Goal: Transaction & Acquisition: Purchase product/service

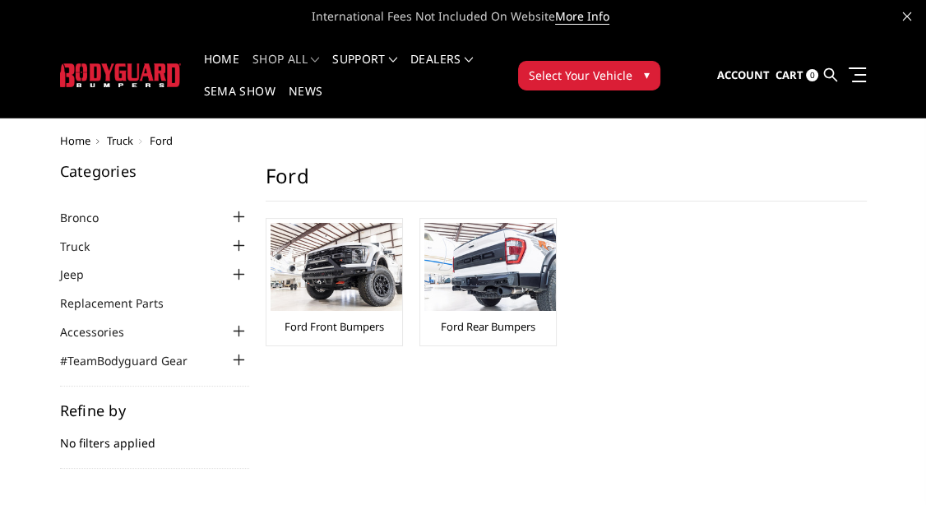
click at [362, 277] on img at bounding box center [337, 267] width 132 height 88
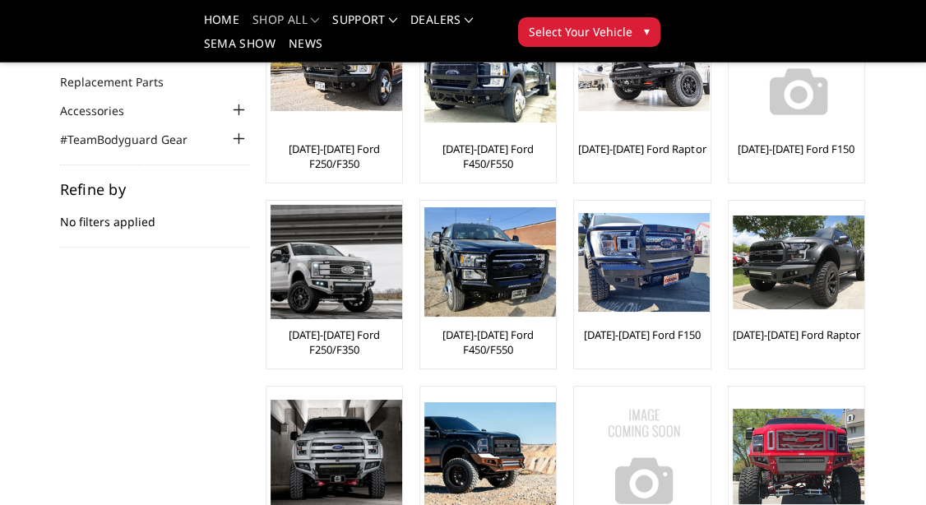
scroll to position [86, 0]
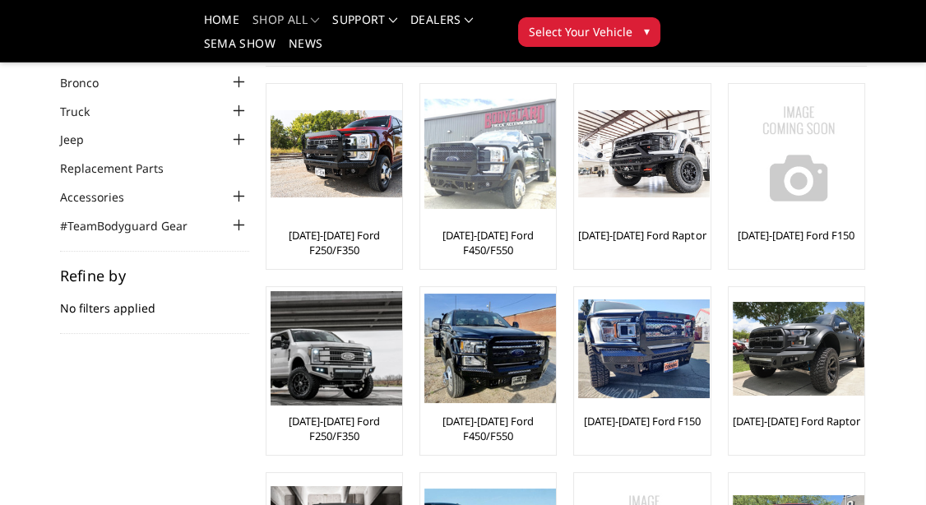
click at [501, 193] on img at bounding box center [490, 154] width 132 height 111
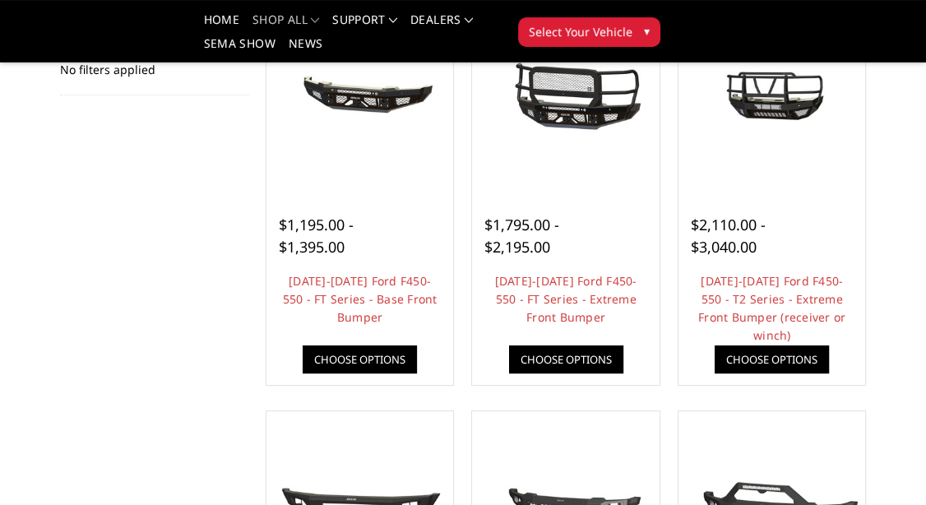
scroll to position [259, 0]
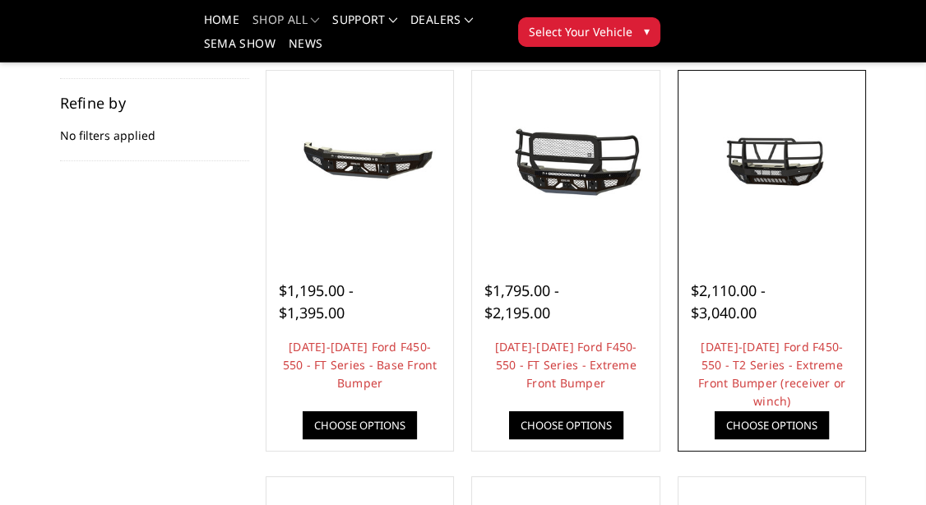
click at [799, 174] on img at bounding box center [772, 164] width 179 height 100
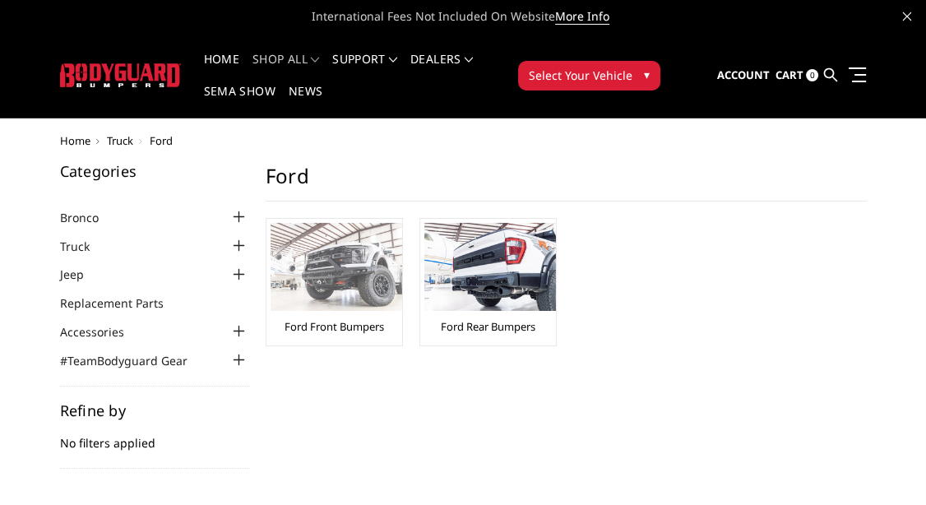
click at [352, 272] on img at bounding box center [337, 267] width 132 height 88
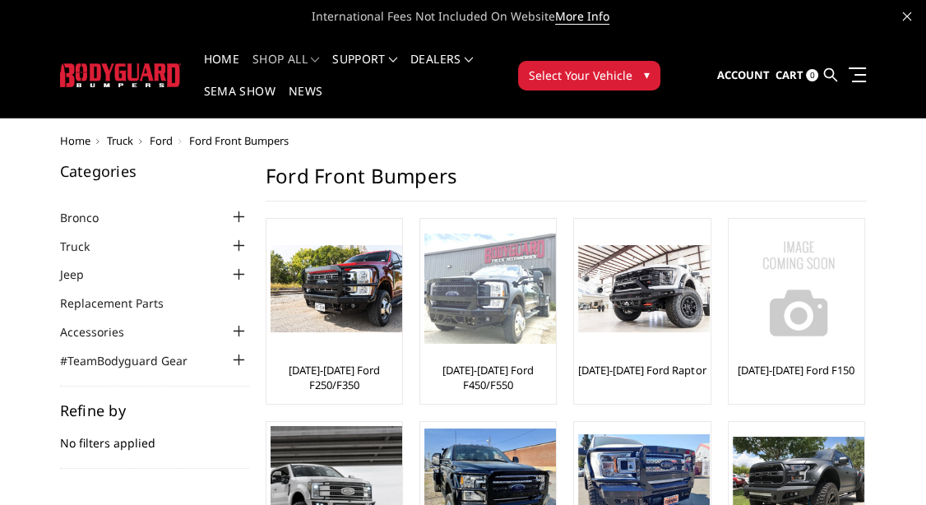
click at [481, 305] on img at bounding box center [490, 289] width 132 height 111
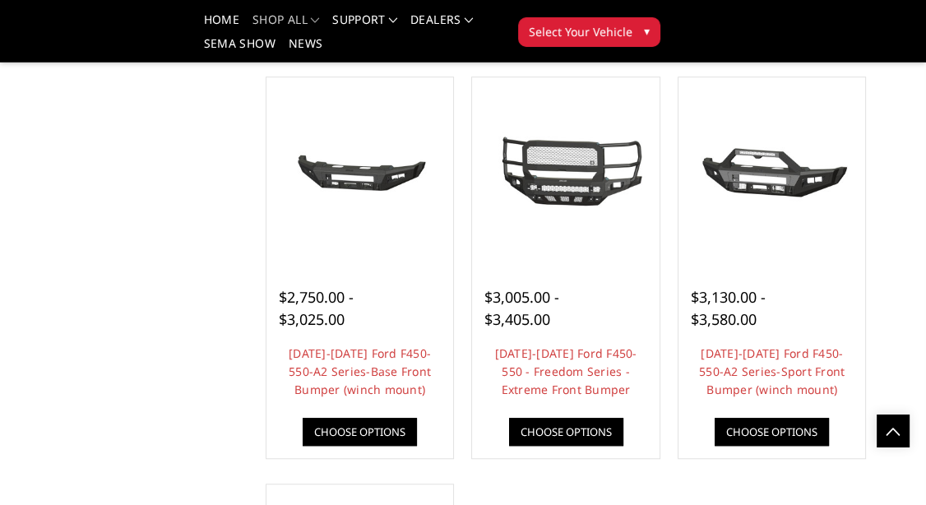
scroll to position [1036, 0]
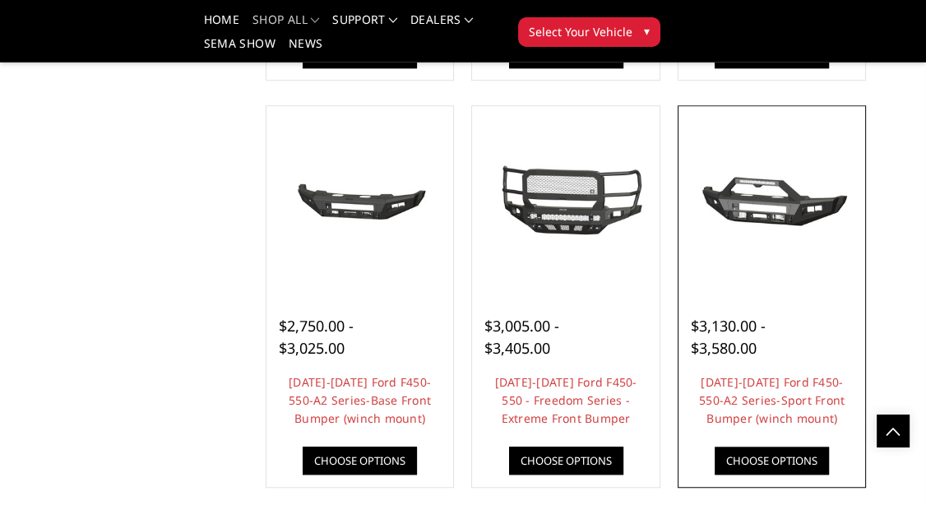
click at [764, 223] on img at bounding box center [772, 200] width 179 height 84
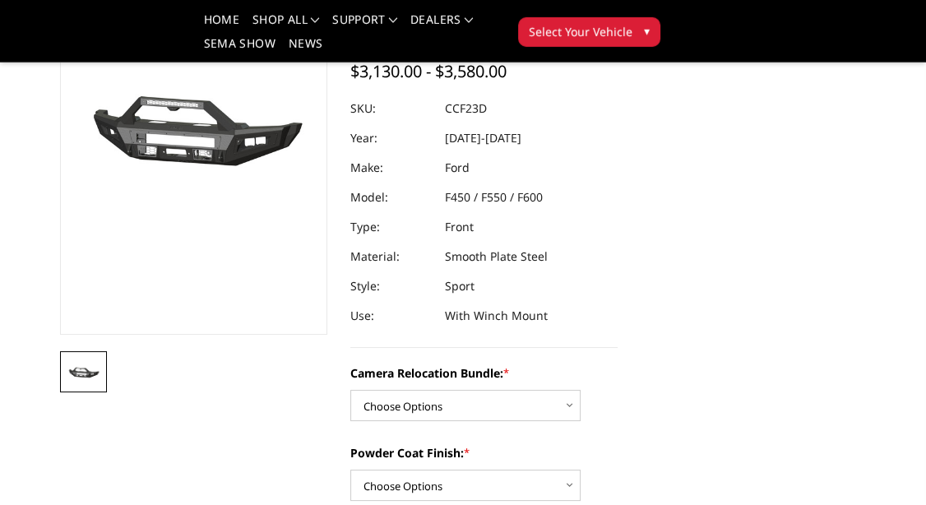
scroll to position [86, 0]
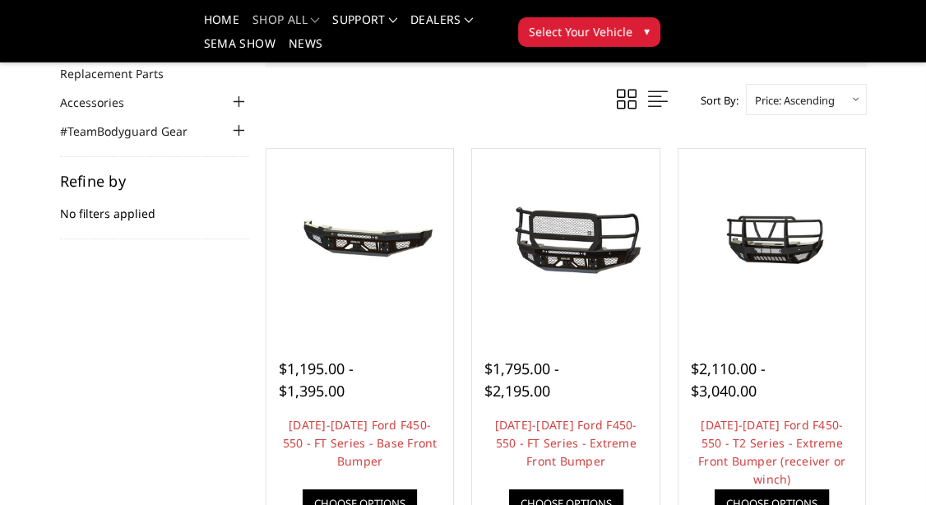
scroll to position [173, 0]
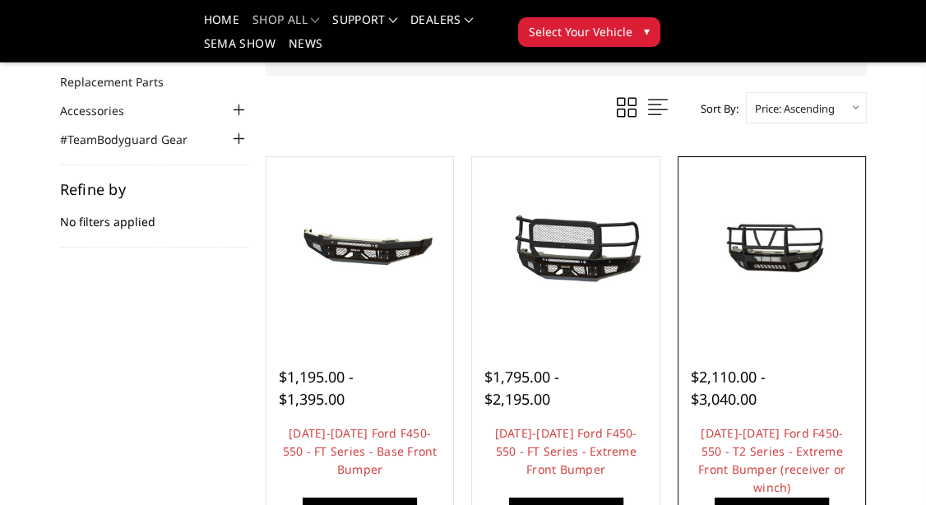
click at [783, 244] on img at bounding box center [772, 251] width 179 height 100
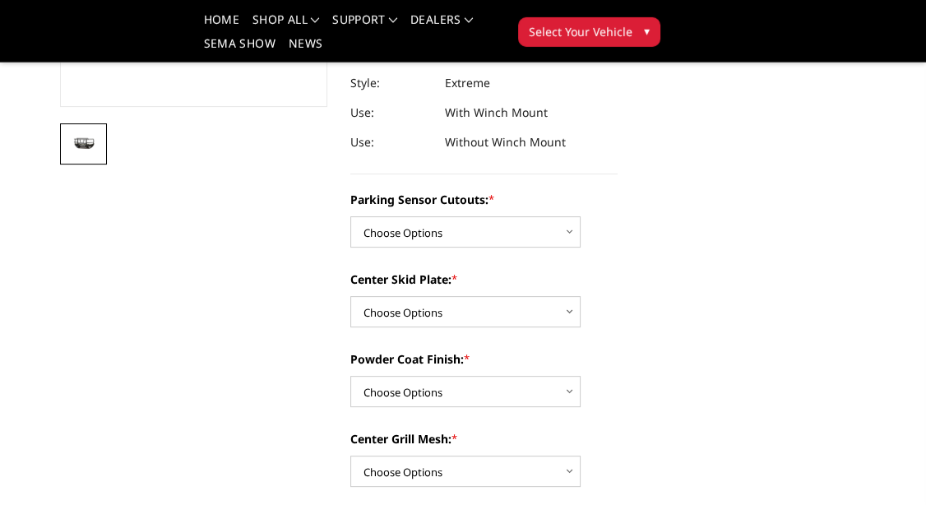
scroll to position [432, 0]
select select "3755"
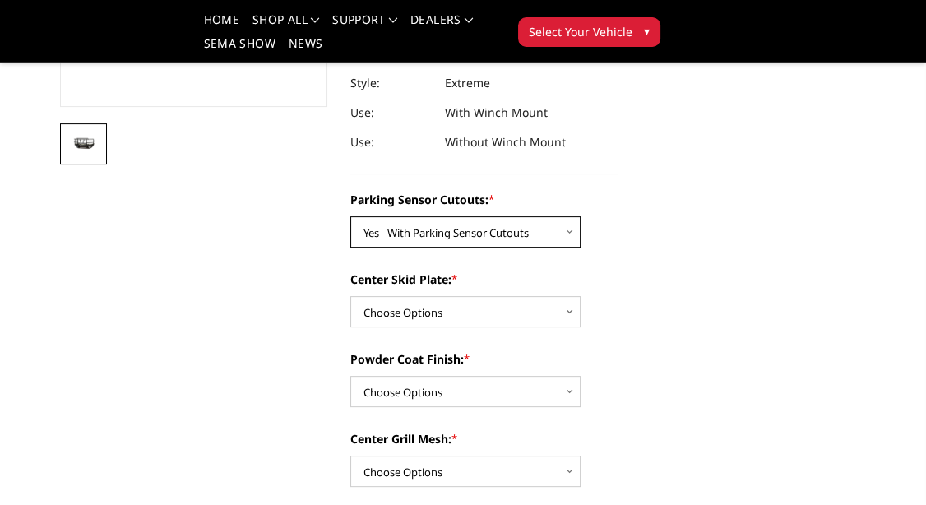
click option "Yes - With Parking Sensor Cutouts" at bounding box center [0, 0] width 0 height 0
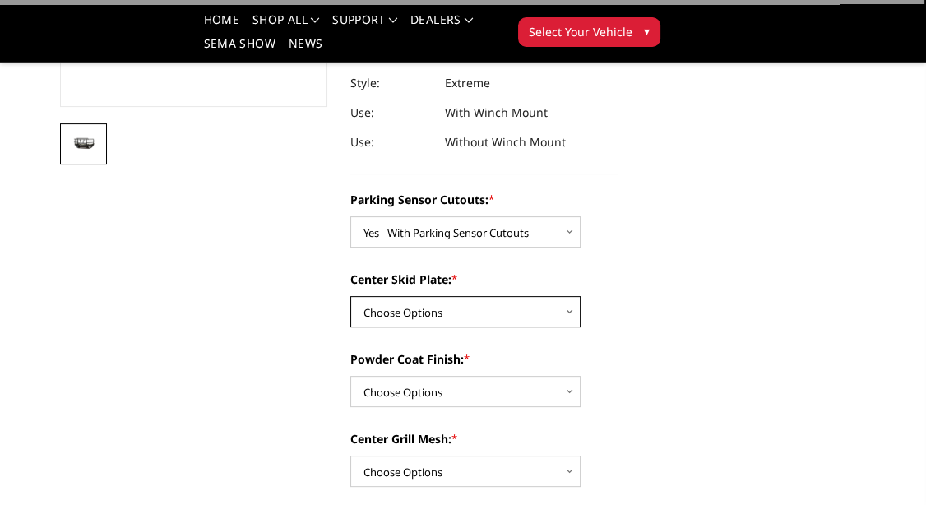
click at [350, 296] on select "Choose Options 2" Receiver Tube Standard Skid Plate (included) Winch Mount Skid…" at bounding box center [465, 311] width 230 height 31
